Goal: Check status: Check status

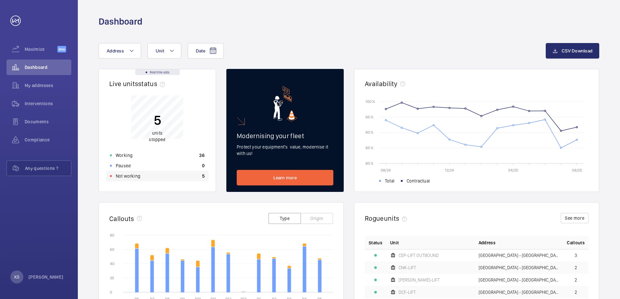
click at [116, 174] on p "Not working" at bounding box center [128, 176] width 25 height 6
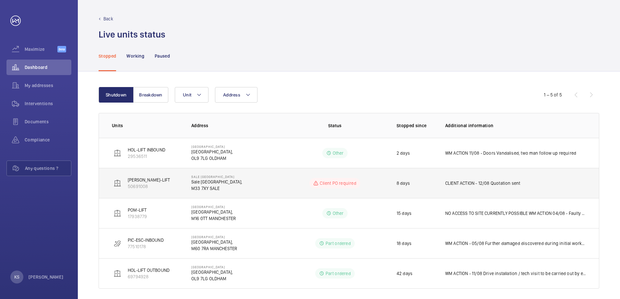
scroll to position [5, 0]
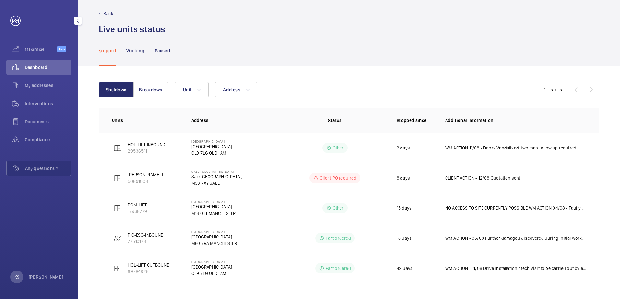
click at [34, 66] on span "Dashboard" at bounding box center [48, 67] width 47 height 6
